Goal: Task Accomplishment & Management: Manage account settings

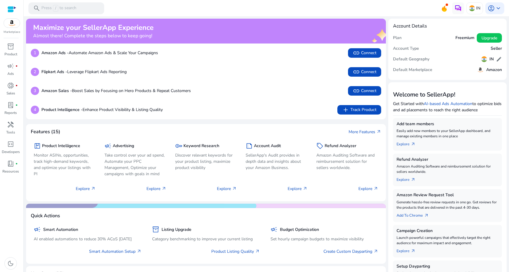
click at [59, 107] on b "Product Intelligence -" at bounding box center [61, 110] width 41 height 6
drag, startPoint x: 178, startPoint y: 91, endPoint x: 203, endPoint y: 93, distance: 25.2
click at [203, 93] on div "3 Amazon Sales - Boost Sales by Focusing on Hero Products & Repeat Customers li…" at bounding box center [206, 90] width 350 height 9
drag, startPoint x: 100, startPoint y: 90, endPoint x: 159, endPoint y: 91, distance: 59.8
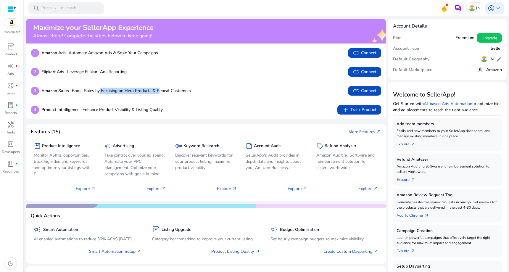
click at [158, 91] on p "Amazon Sales - Boost Sales by Focusing on Hero Products & Repeat Customers" at bounding box center [115, 91] width 149 height 6
click at [159, 91] on p "Amazon Sales - Boost Sales by Focusing on Hero Products & Repeat Customers" at bounding box center [115, 91] width 149 height 6
click at [365, 93] on span "link Connect" at bounding box center [365, 90] width 24 height 7
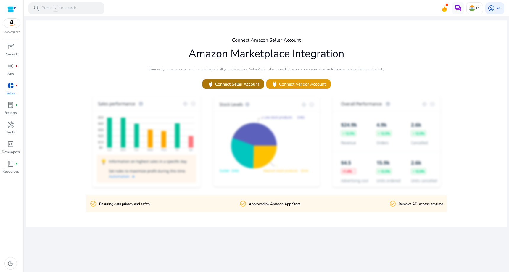
click at [246, 83] on span "power Connect Seller Account" at bounding box center [233, 84] width 52 height 7
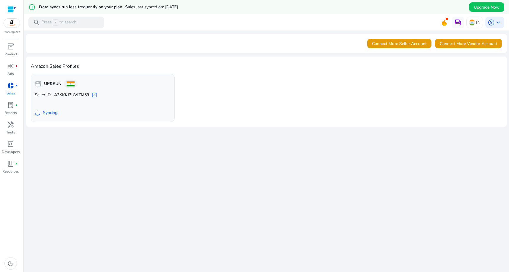
click at [36, 221] on div "We are getting things ready for you... Connect More Seller Account Connect More…" at bounding box center [266, 158] width 481 height 256
click at [9, 46] on span "inventory_2" at bounding box center [10, 46] width 7 height 7
click at [7, 26] on img at bounding box center [12, 23] width 16 height 9
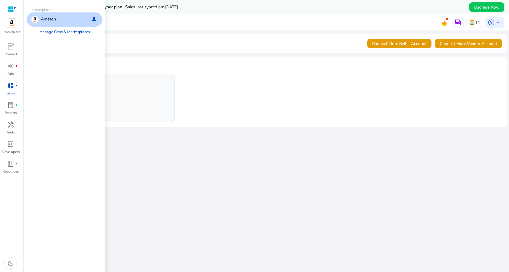
click at [54, 22] on p "Amazon" at bounding box center [48, 19] width 15 height 7
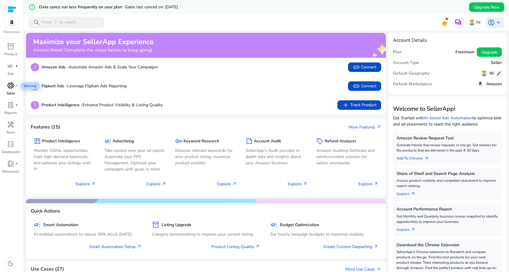
click at [15, 90] on div "donut_small fiber_manual_record" at bounding box center [10, 85] width 17 height 9
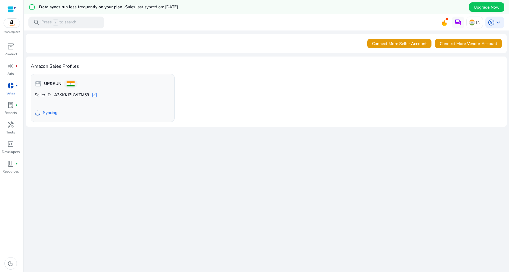
drag, startPoint x: 94, startPoint y: 81, endPoint x: 92, endPoint y: 94, distance: 13.2
click at [92, 94] on span "open_in_new" at bounding box center [94, 95] width 6 height 6
click at [313, 107] on div "storefront UP&RUN Seller ID A3KKKJ3UVJZM59 open_in_new Syncing" at bounding box center [266, 98] width 471 height 48
click at [16, 25] on img at bounding box center [12, 23] width 16 height 9
click at [253, 180] on div "We are getting things ready for you... Connect More Seller Account Connect More…" at bounding box center [266, 158] width 481 height 256
